Goal: Task Accomplishment & Management: Use online tool/utility

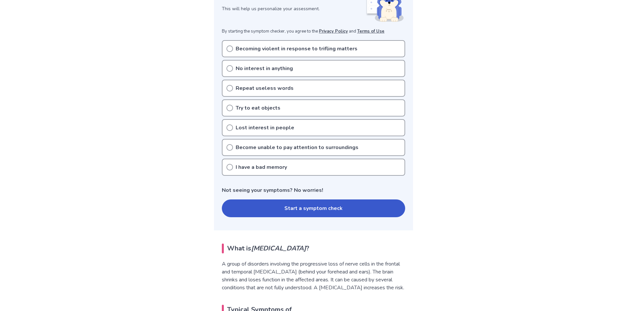
scroll to position [99, 0]
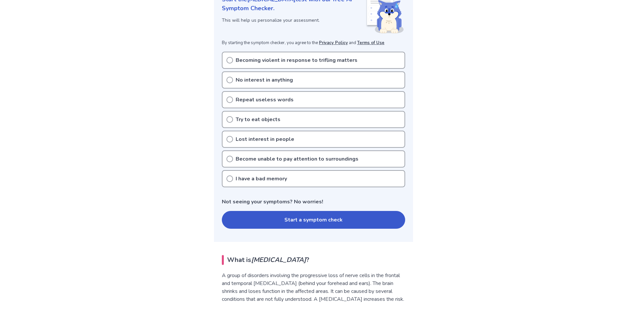
click at [232, 60] on circle at bounding box center [230, 60] width 6 height 6
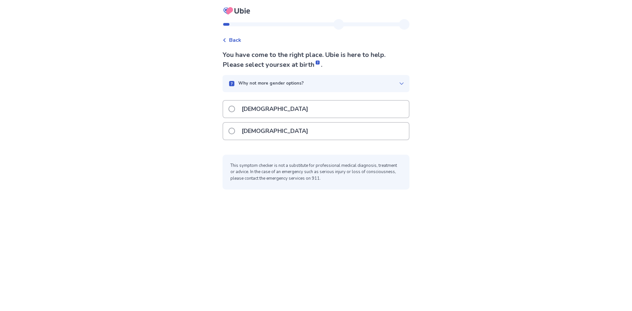
click at [233, 131] on span at bounding box center [231, 131] width 7 height 7
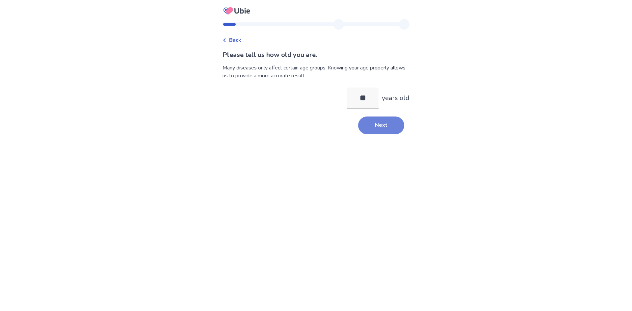
type input "**"
click at [382, 123] on button "Next" at bounding box center [381, 126] width 46 height 18
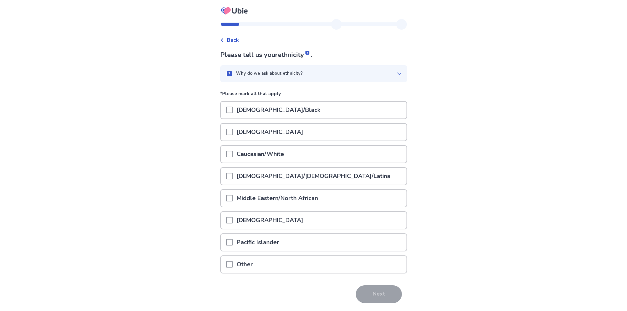
click at [250, 150] on p "Caucasian/White" at bounding box center [260, 154] width 55 height 17
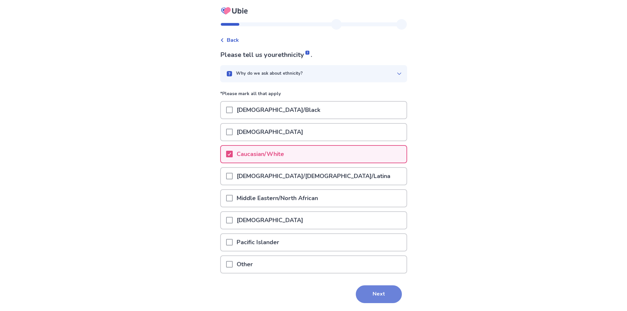
click at [373, 294] on button "Next" at bounding box center [379, 294] width 46 height 18
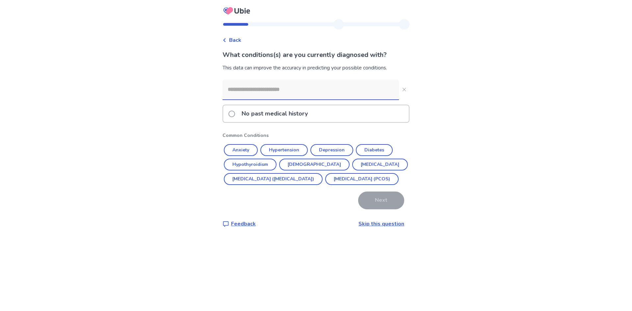
click at [277, 98] on input at bounding box center [310, 90] width 176 height 20
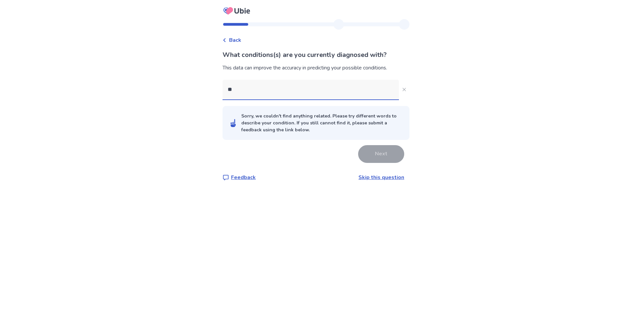
type input "*"
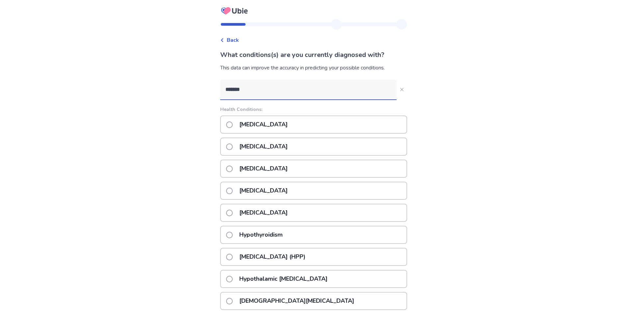
type input "*******"
click at [233, 234] on span at bounding box center [229, 235] width 7 height 7
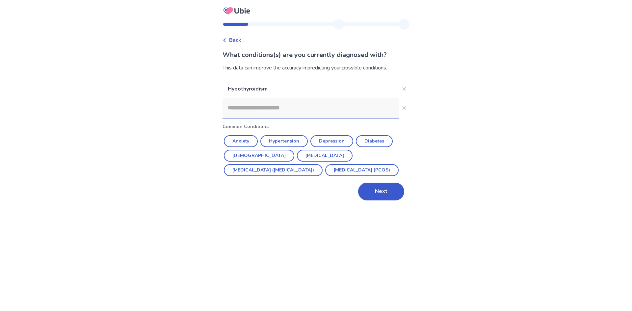
click at [240, 106] on input at bounding box center [310, 108] width 176 height 20
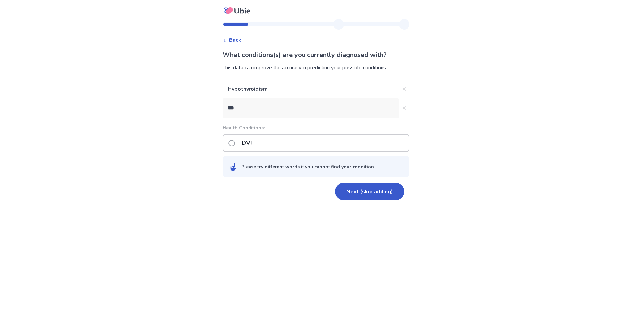
type input "***"
click at [235, 143] on span at bounding box center [231, 143] width 7 height 7
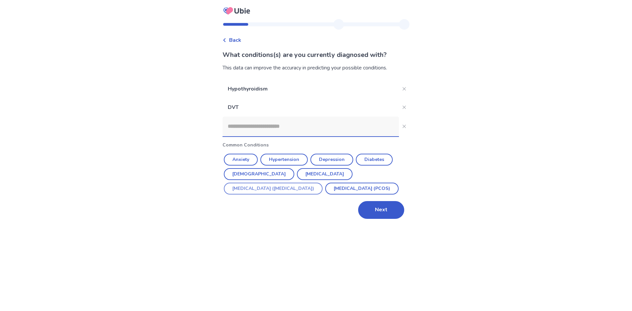
click at [323, 183] on button "[MEDICAL_DATA] ([MEDICAL_DATA])" at bounding box center [273, 189] width 99 height 12
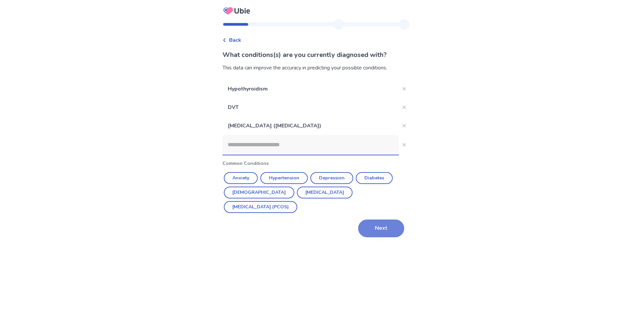
click at [385, 226] on button "Next" at bounding box center [381, 229] width 46 height 18
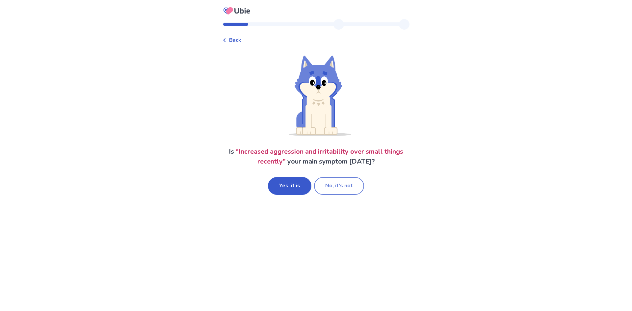
click at [343, 187] on button "No, it's not" at bounding box center [339, 186] width 50 height 18
